Goal: Transaction & Acquisition: Purchase product/service

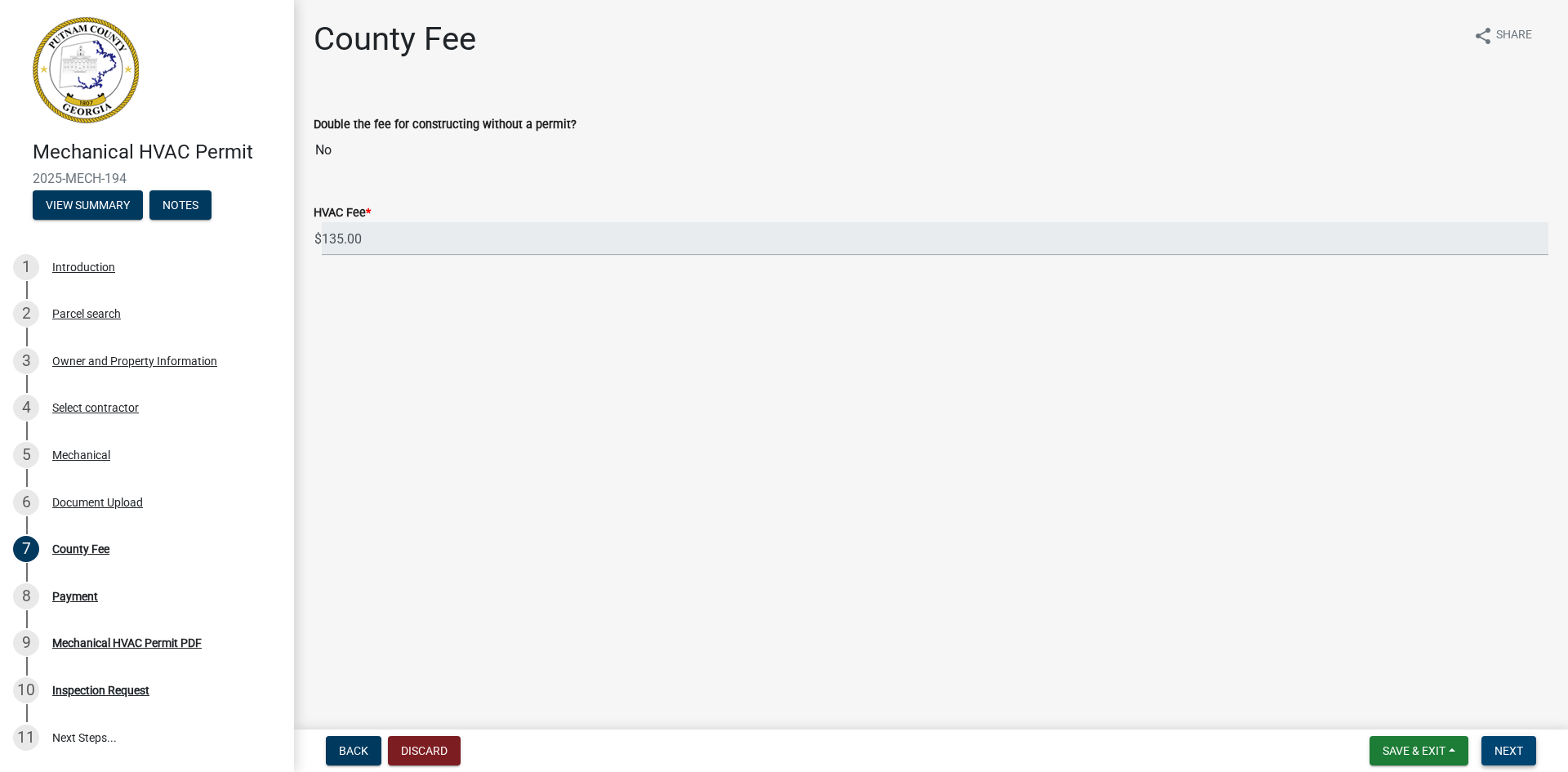
click at [1517, 752] on span "Next" at bounding box center [1509, 750] width 28 height 13
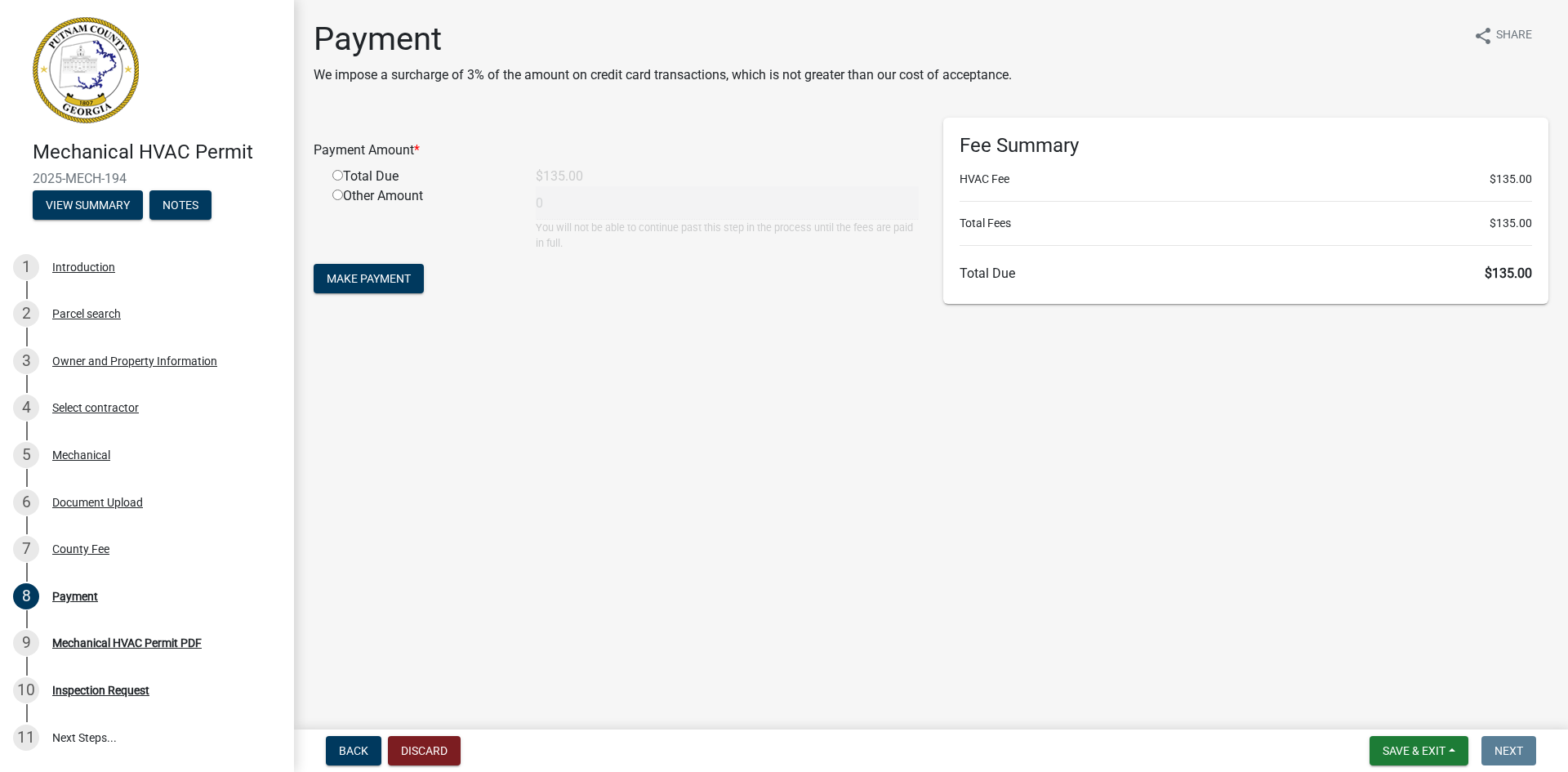
click at [340, 177] on input "radio" at bounding box center [337, 175] width 11 height 11
radio input "true"
type input "135"
click at [359, 273] on span "Make Payment" at bounding box center [368, 278] width 84 height 13
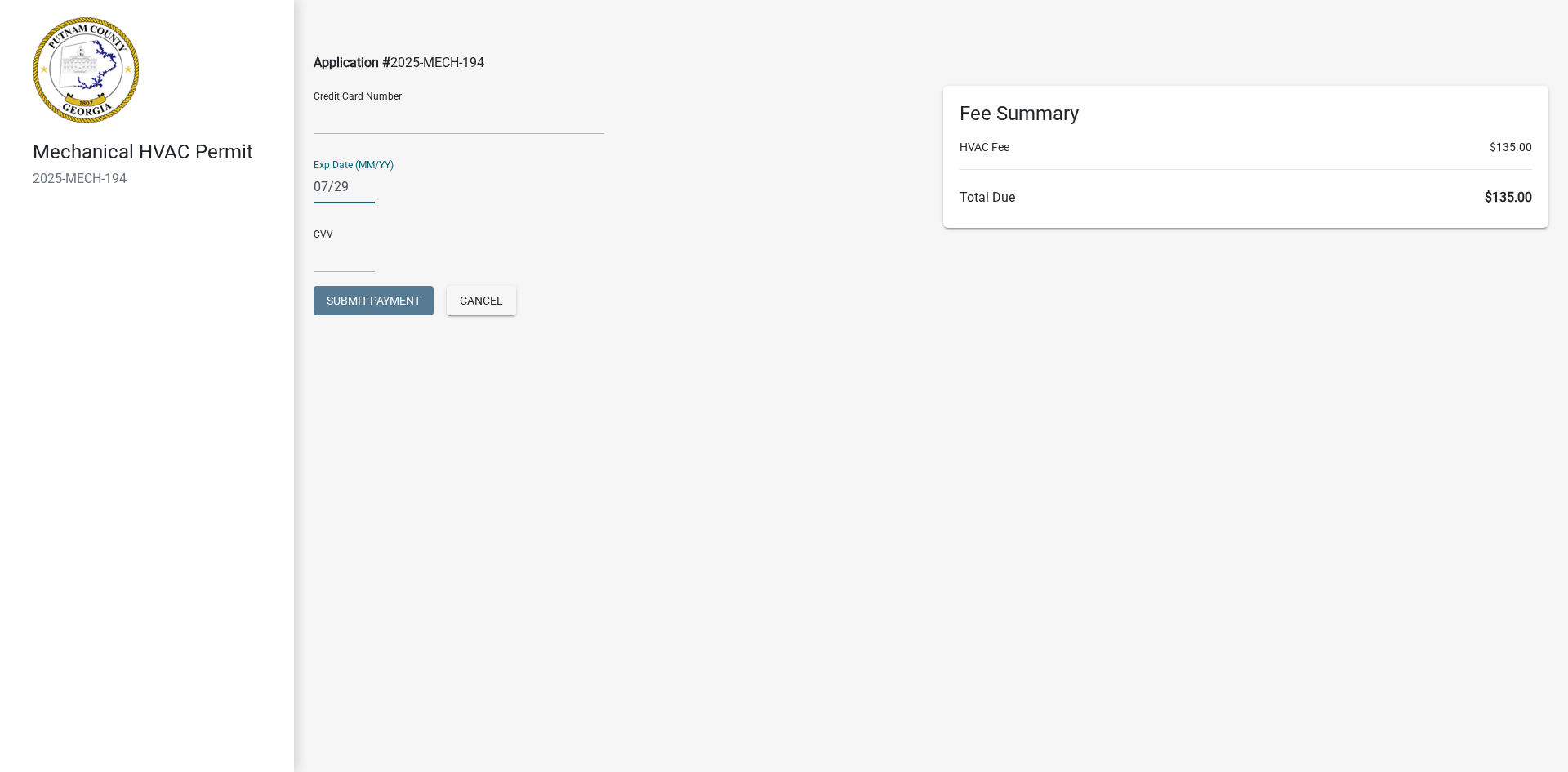
type input "07/29"
type input "1625"
click at [343, 294] on span "Submit Payment" at bounding box center [373, 300] width 94 height 13
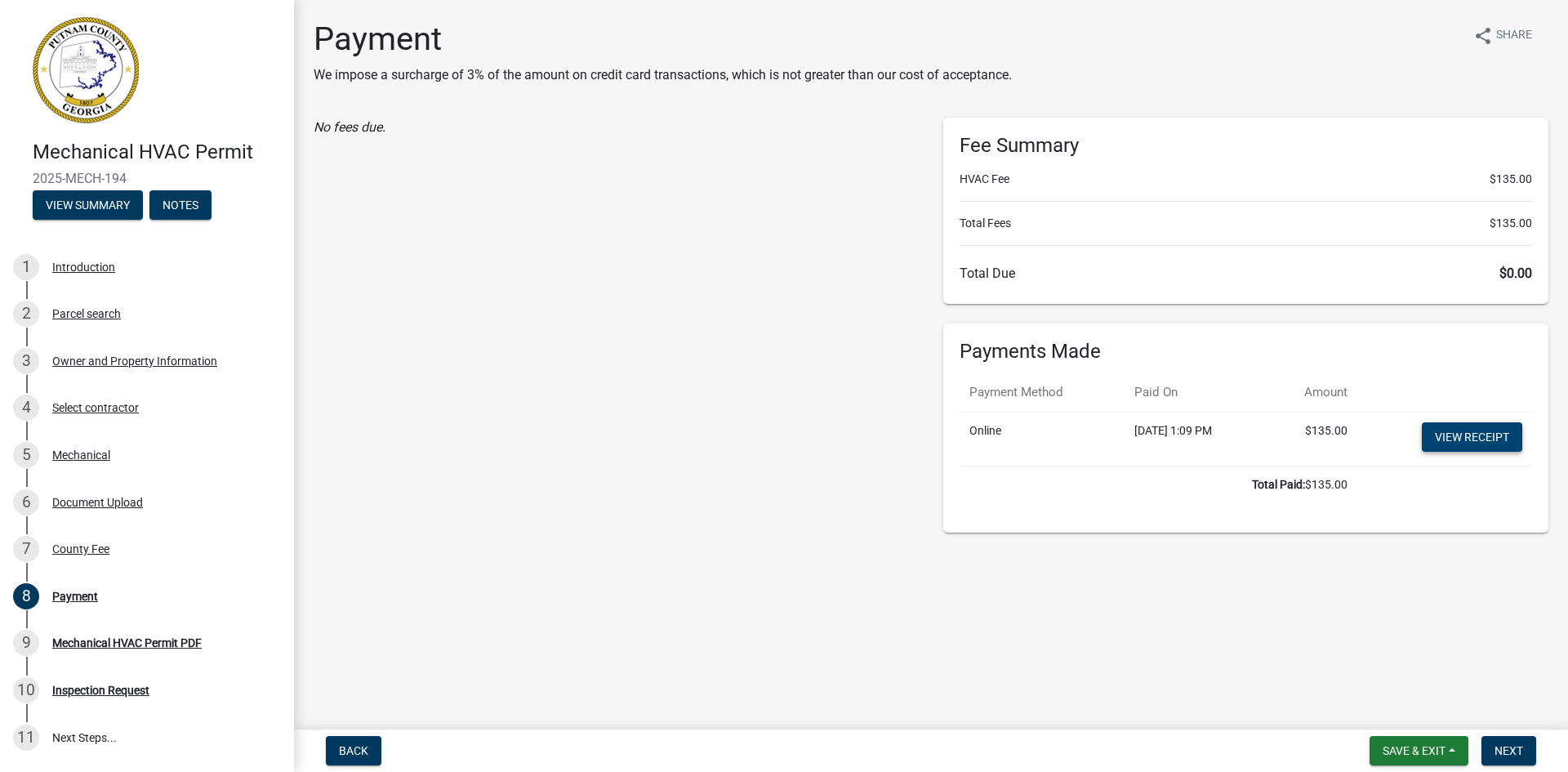
click at [1491, 443] on link "View receipt" at bounding box center [1473, 437] width 101 height 29
click at [1505, 755] on span "Next" at bounding box center [1509, 750] width 28 height 13
